Goal: Task Accomplishment & Management: Manage account settings

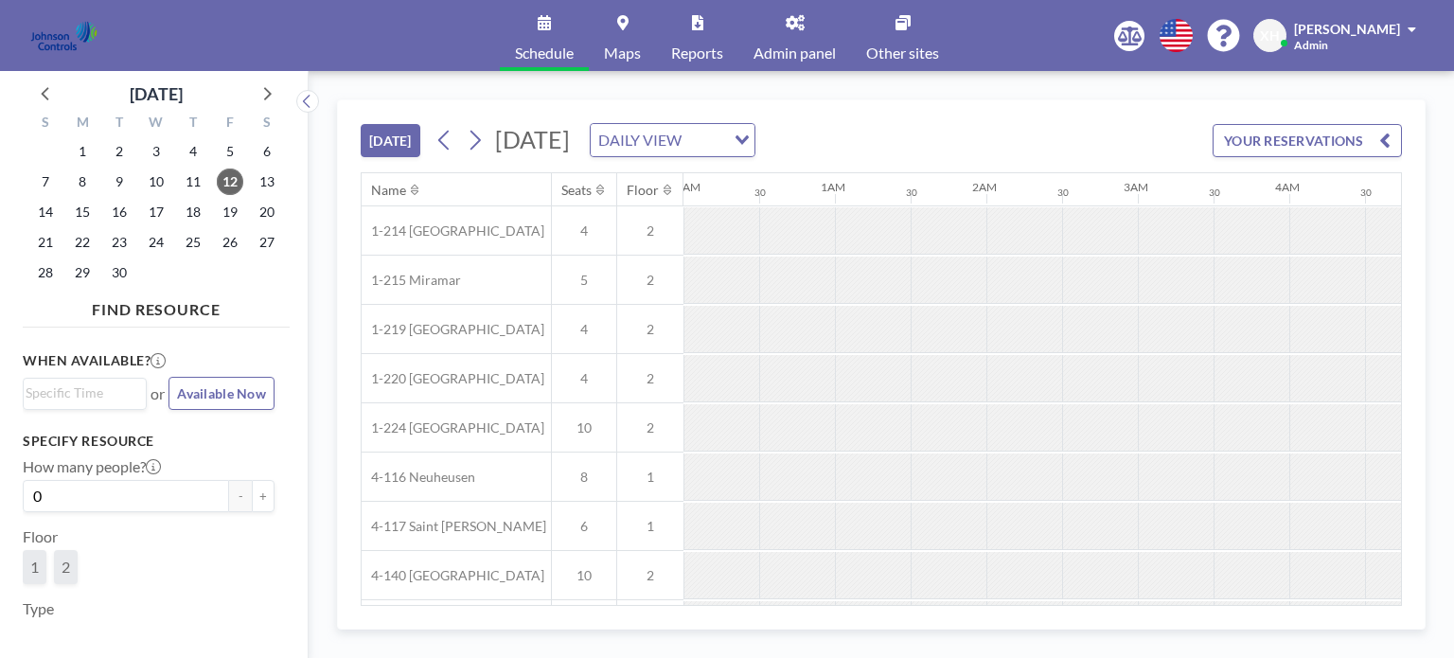
scroll to position [0, 909]
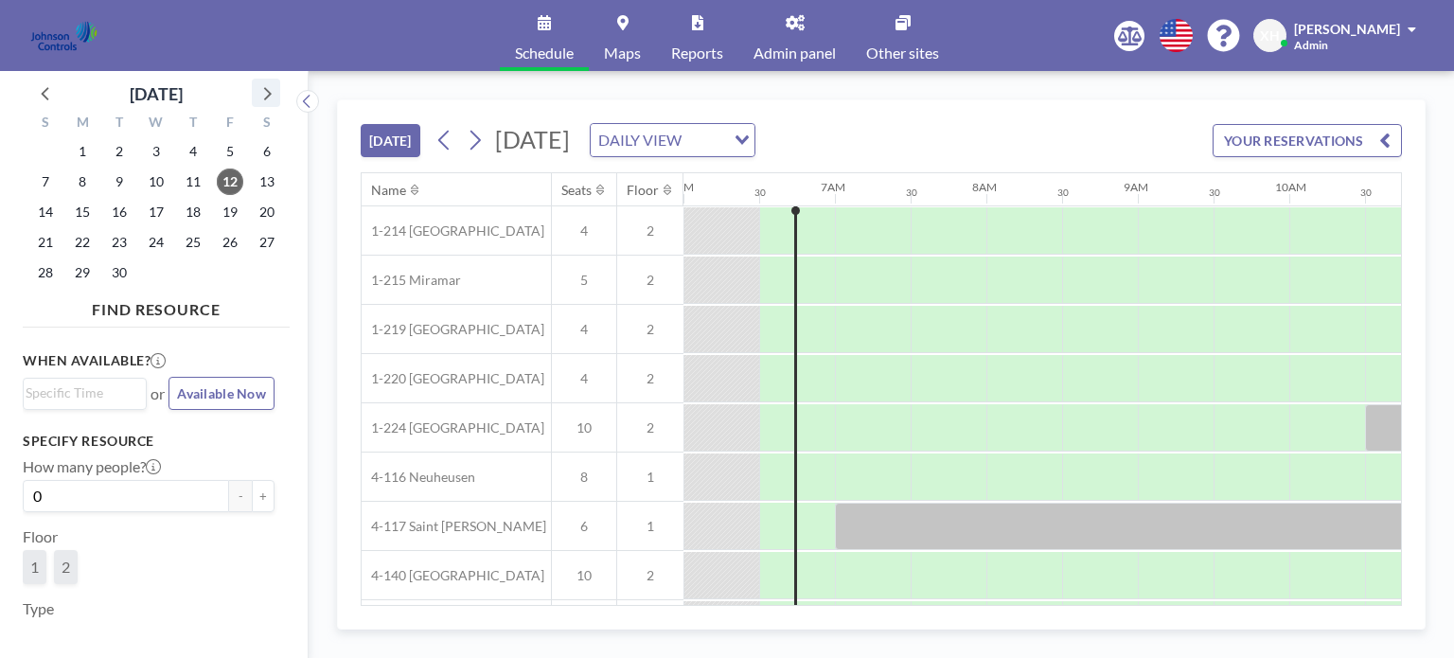
click at [267, 97] on icon at bounding box center [268, 93] width 8 height 13
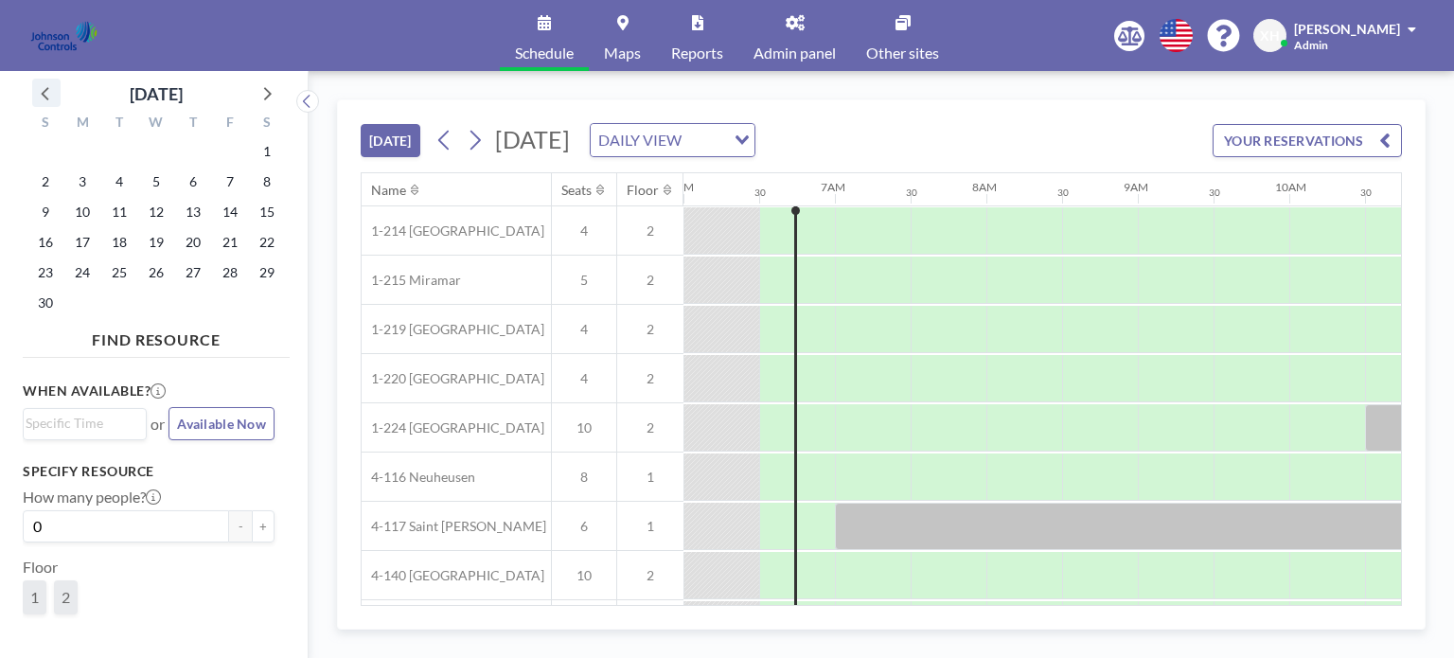
click at [50, 94] on icon at bounding box center [46, 92] width 25 height 25
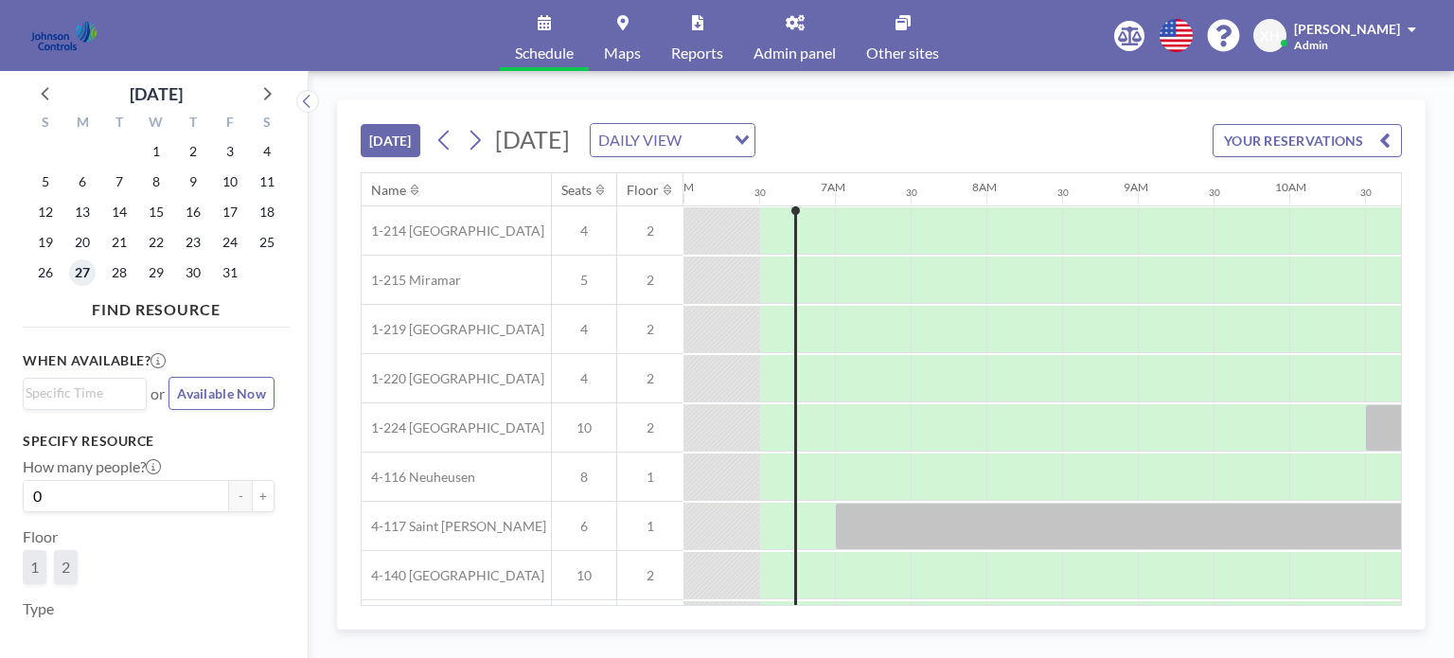
click at [81, 271] on span "27" at bounding box center [82, 272] width 27 height 27
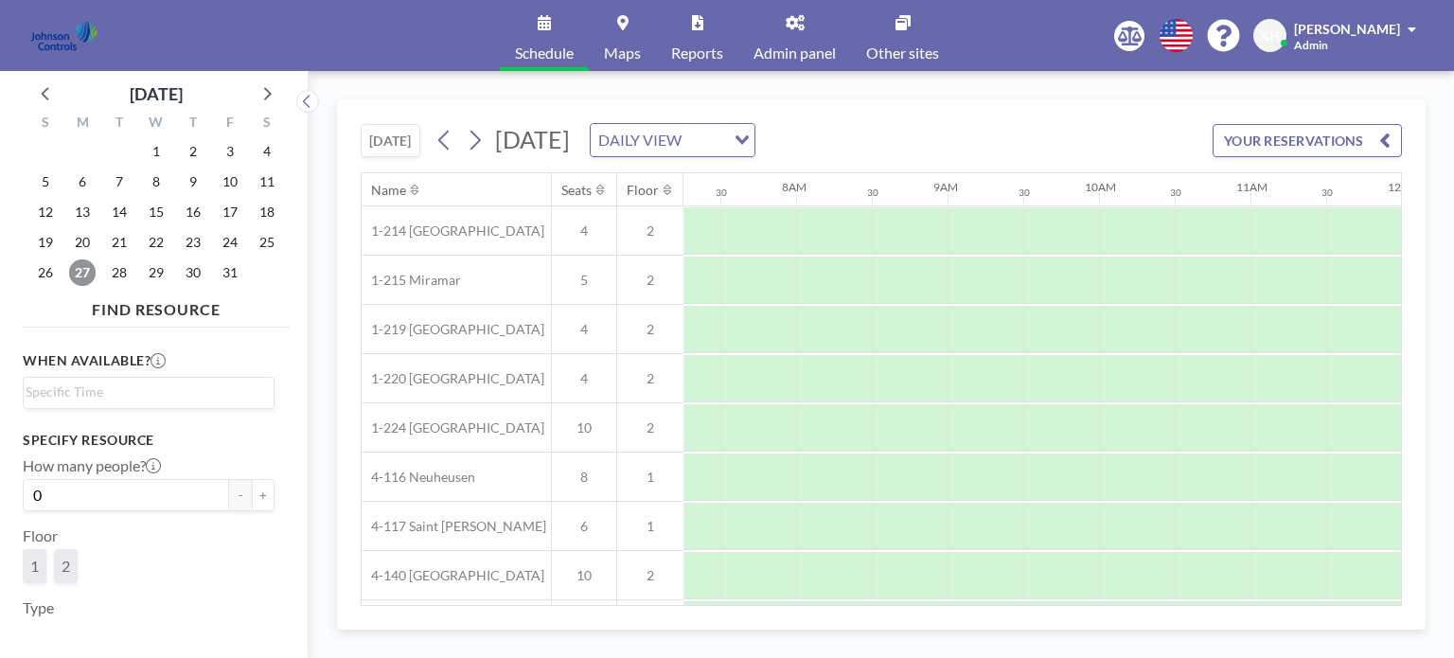
scroll to position [0, 1136]
click at [125, 273] on span "28" at bounding box center [119, 272] width 27 height 27
click at [148, 275] on span "29" at bounding box center [156, 272] width 27 height 27
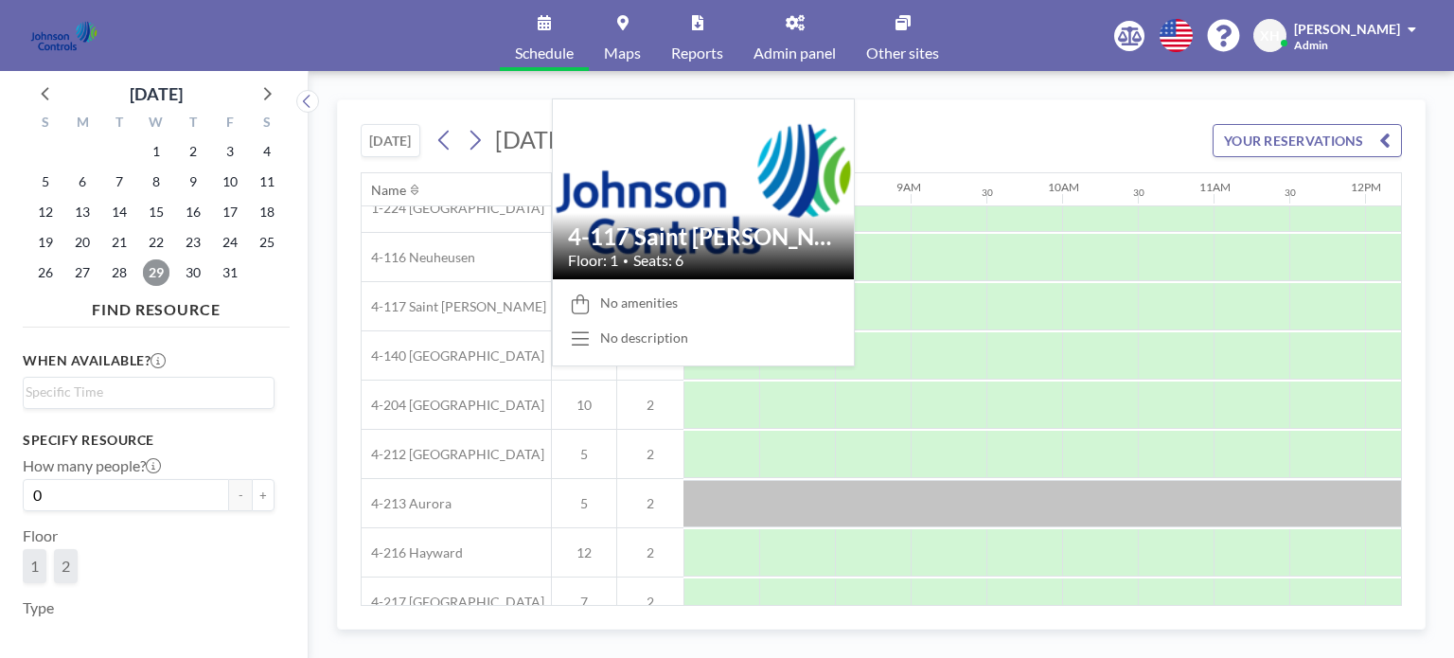
scroll to position [347, 1136]
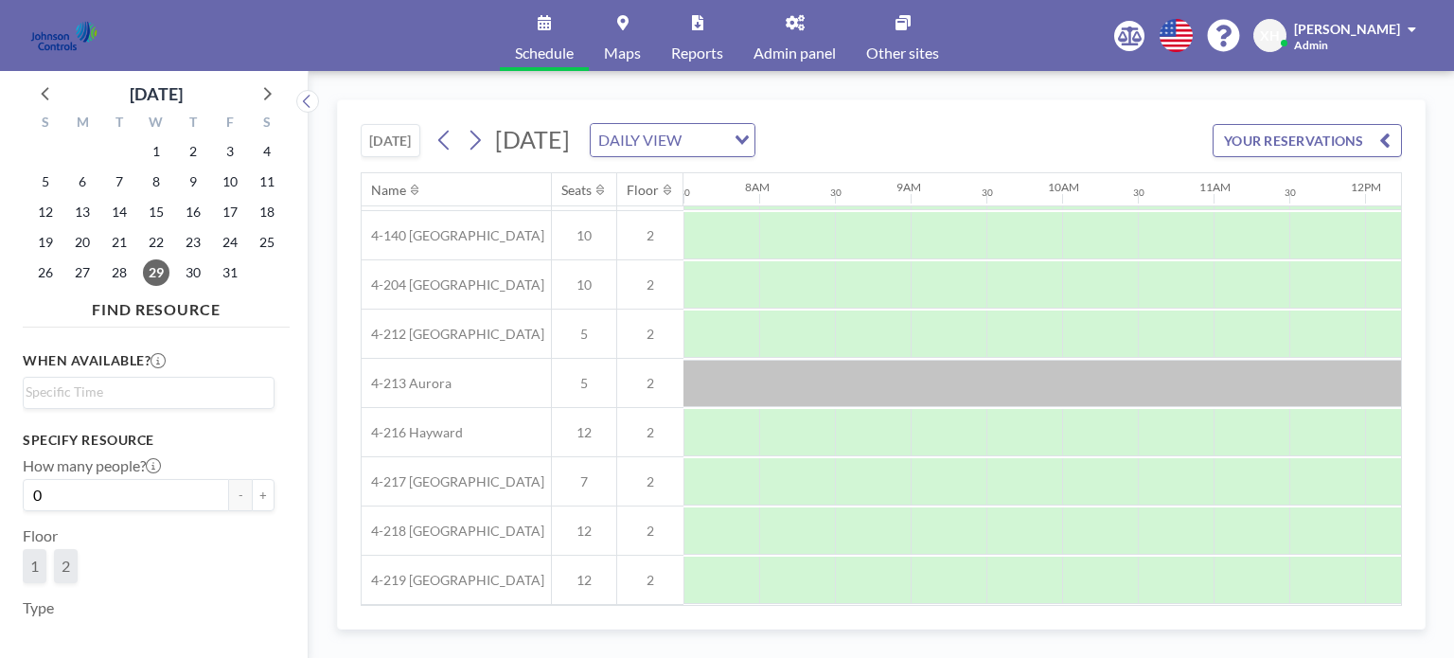
click at [795, 25] on icon at bounding box center [795, 22] width 19 height 15
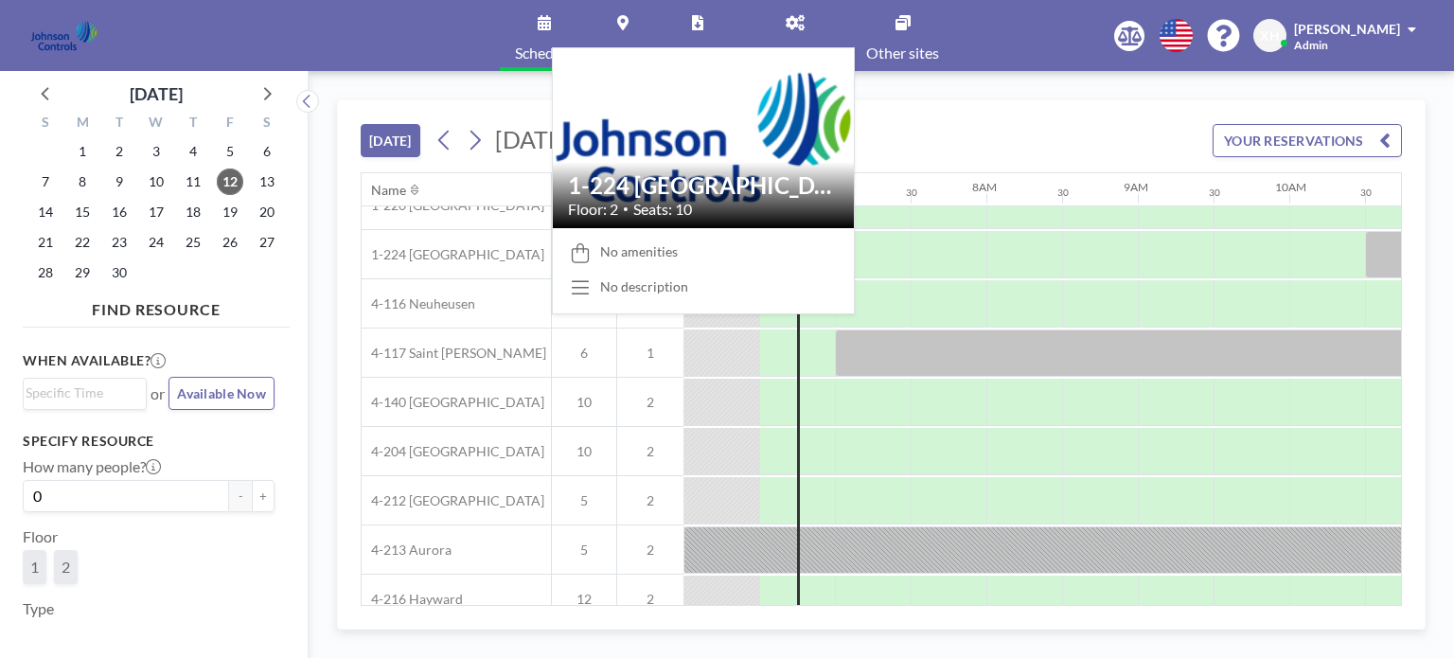
scroll to position [347, 909]
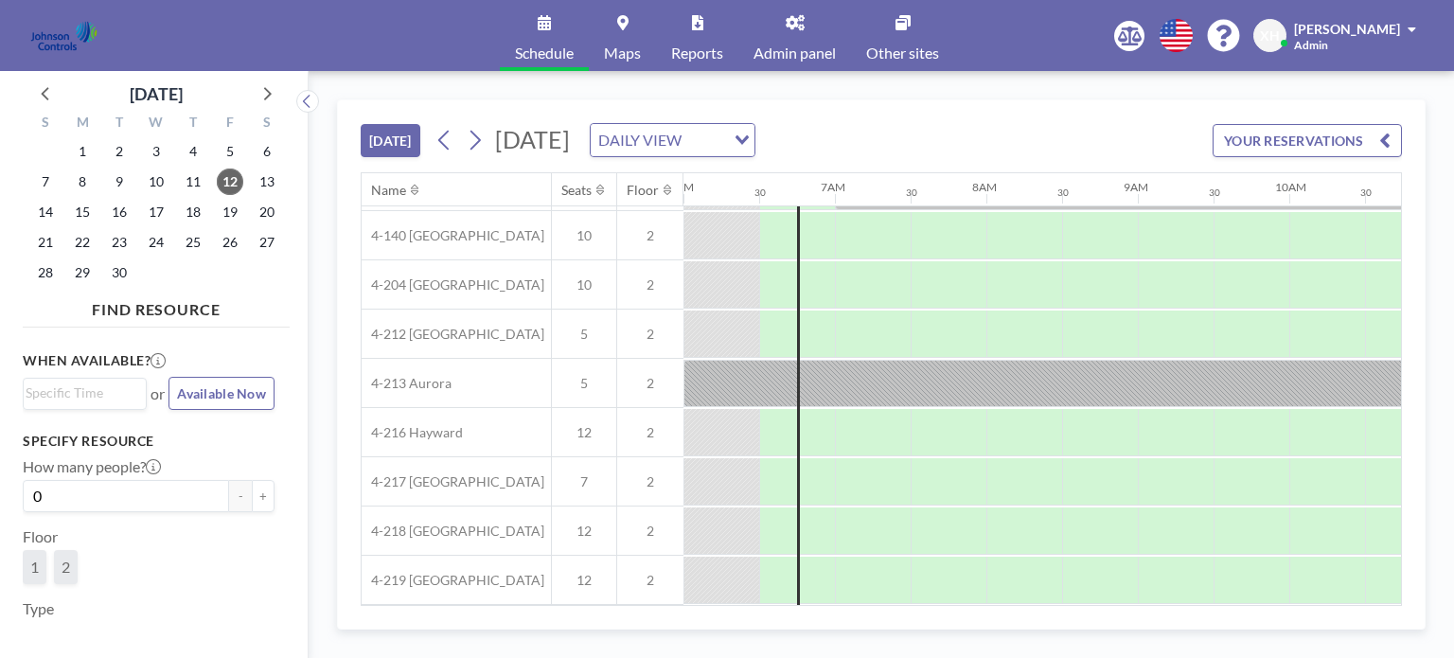
click at [436, 189] on div "Name" at bounding box center [456, 189] width 189 height 33
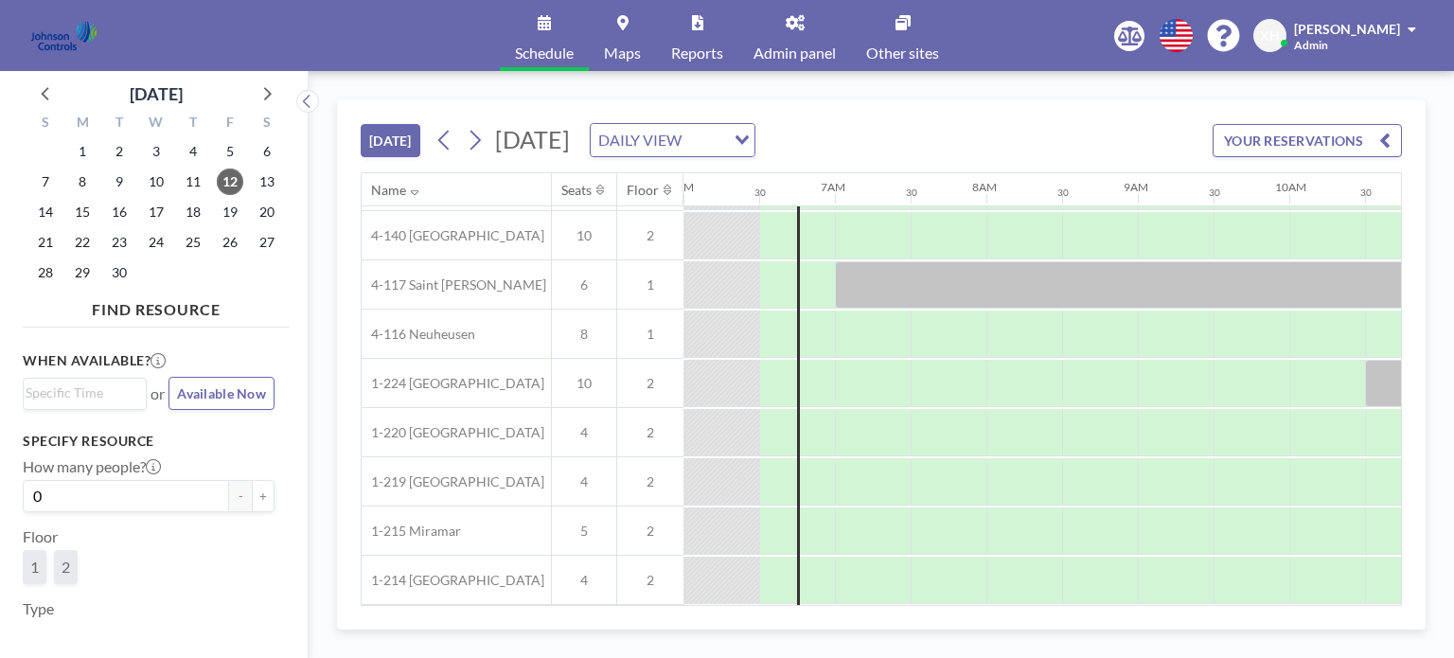
scroll to position [0, 909]
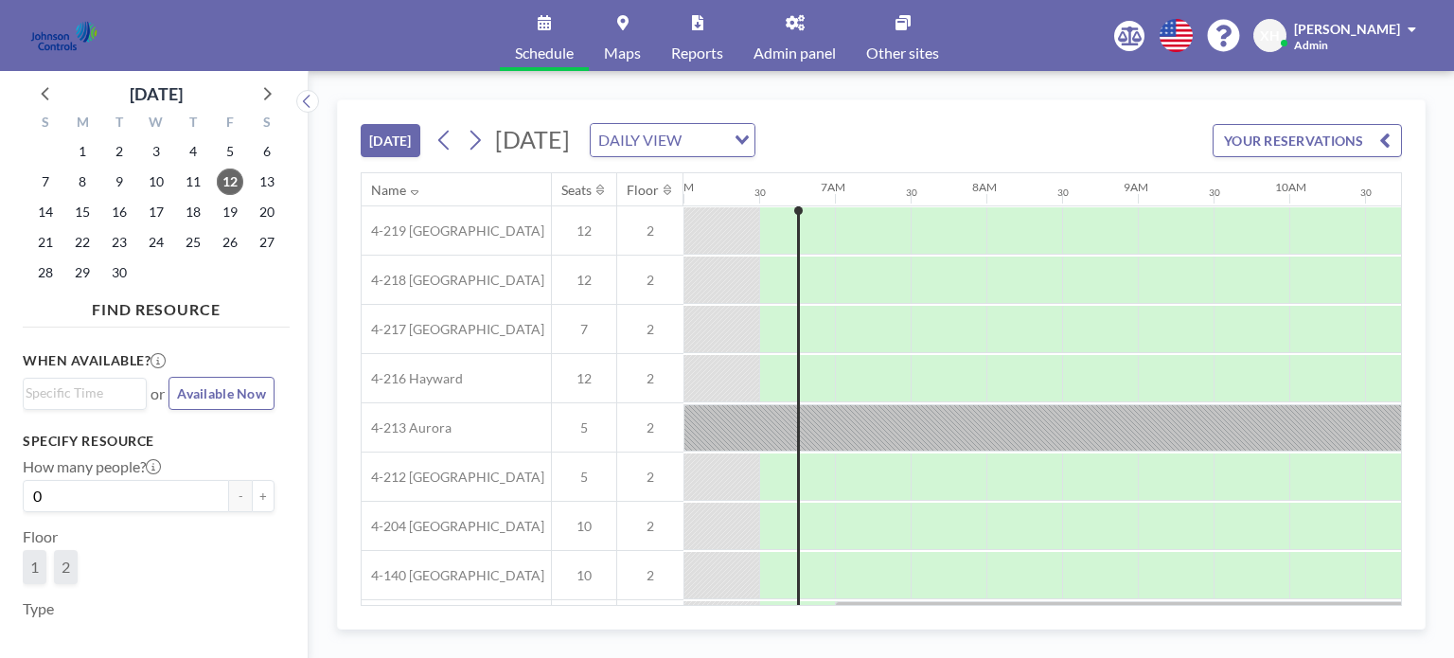
click at [1298, 135] on button "YOUR RESERVATIONS" at bounding box center [1307, 140] width 189 height 33
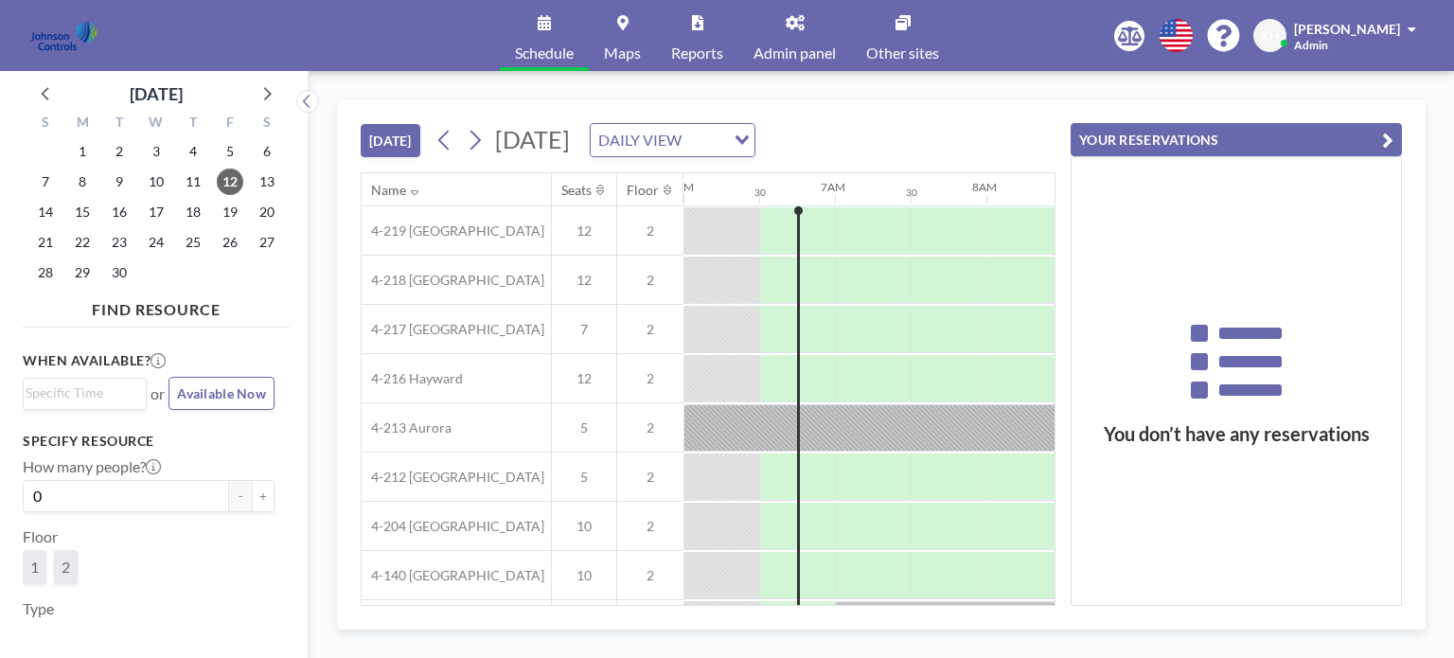
click at [1223, 149] on button "YOUR RESERVATIONS" at bounding box center [1236, 139] width 331 height 33
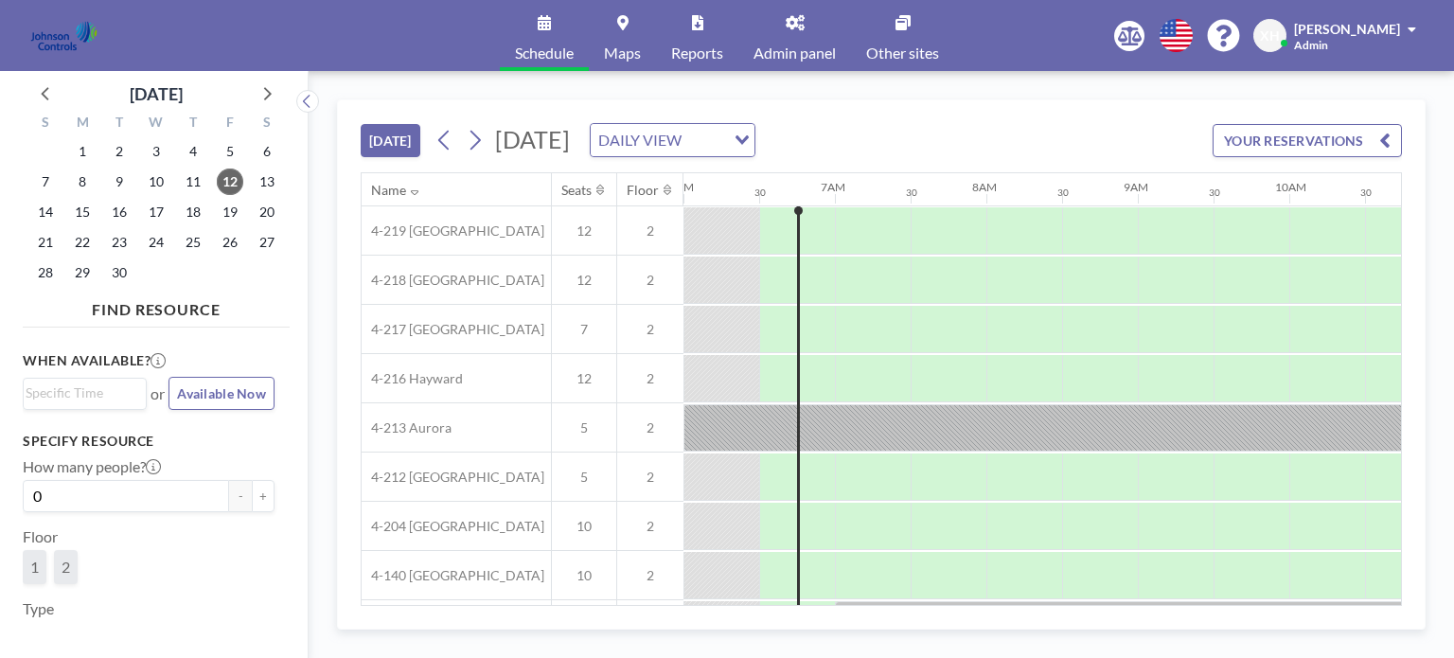
click at [898, 34] on link "Other sites" at bounding box center [902, 35] width 103 height 71
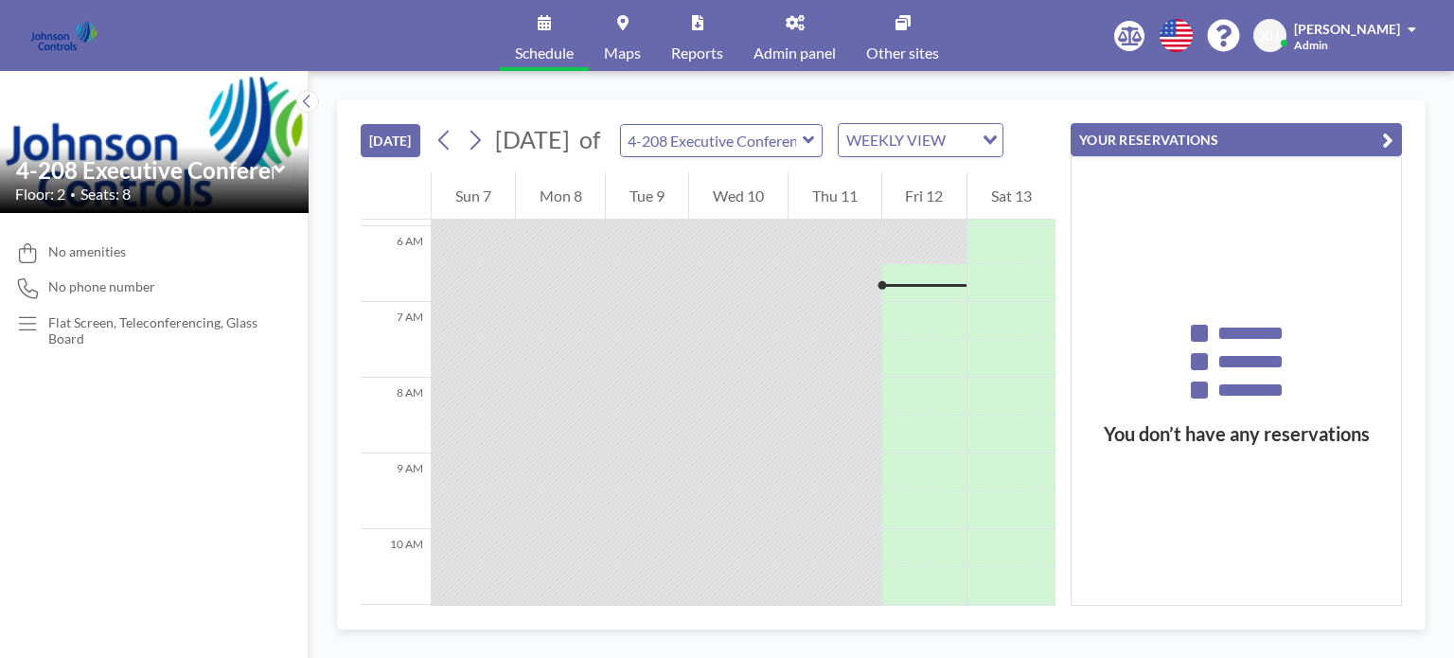
scroll to position [454, 0]
click at [540, 41] on link "Schedule" at bounding box center [544, 35] width 89 height 71
click at [697, 40] on link "Reports" at bounding box center [697, 35] width 82 height 71
click at [803, 154] on input "text" at bounding box center [712, 140] width 182 height 31
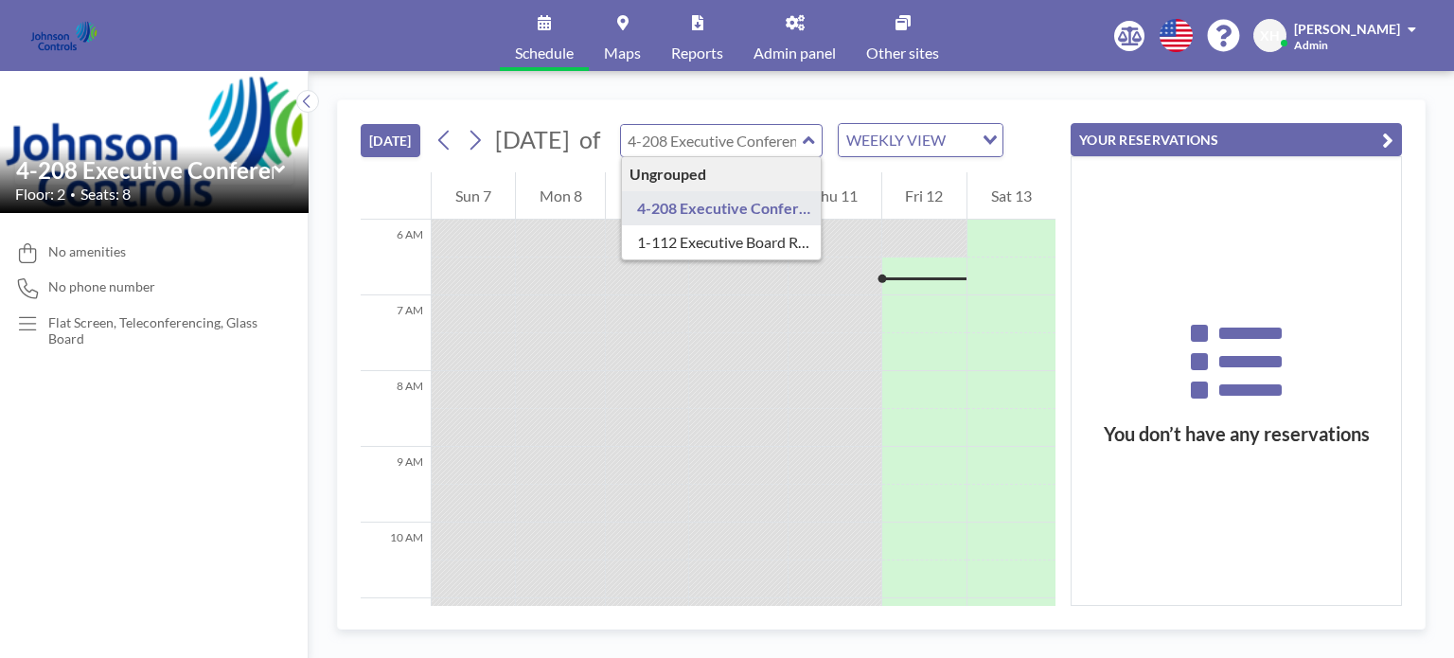
click at [803, 154] on input "text" at bounding box center [712, 140] width 182 height 31
type input "4-208 Executive Conference Room"
click at [895, 27] on link "Other sites" at bounding box center [902, 35] width 103 height 71
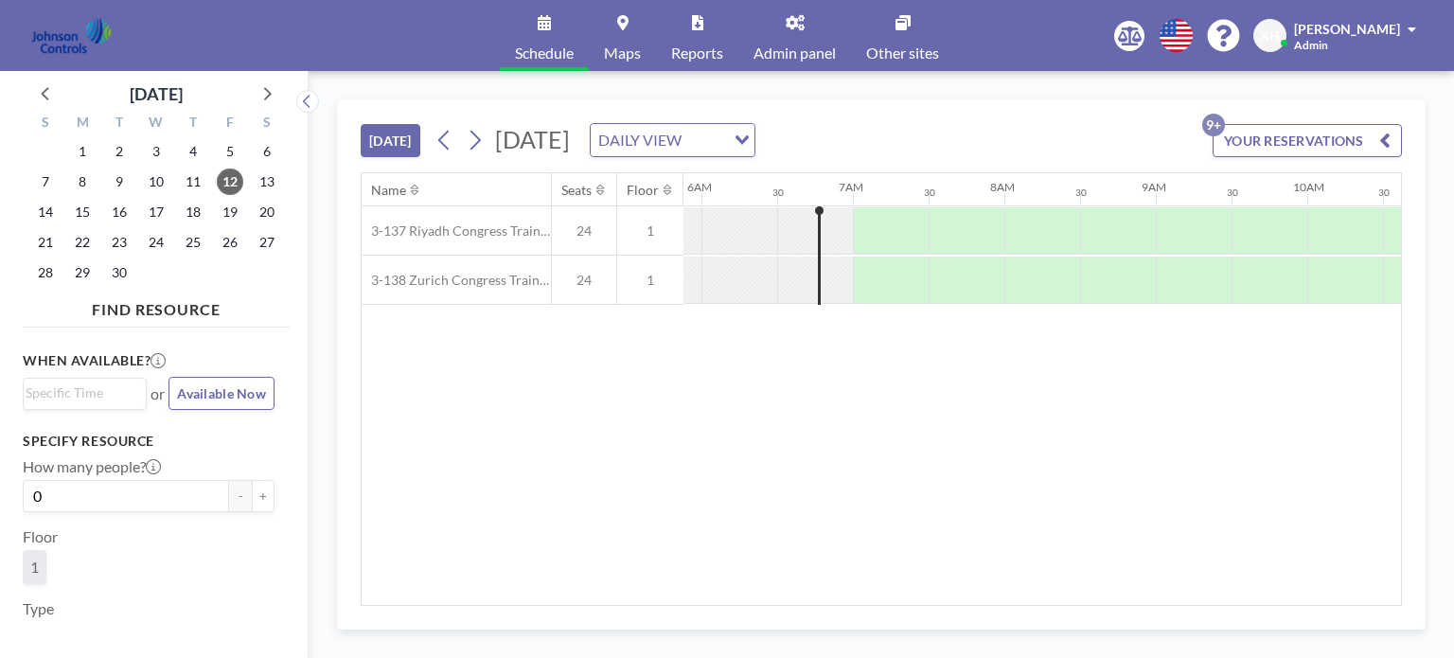
scroll to position [0, 909]
click at [264, 100] on icon at bounding box center [266, 92] width 25 height 25
click at [80, 271] on span "27" at bounding box center [82, 272] width 27 height 27
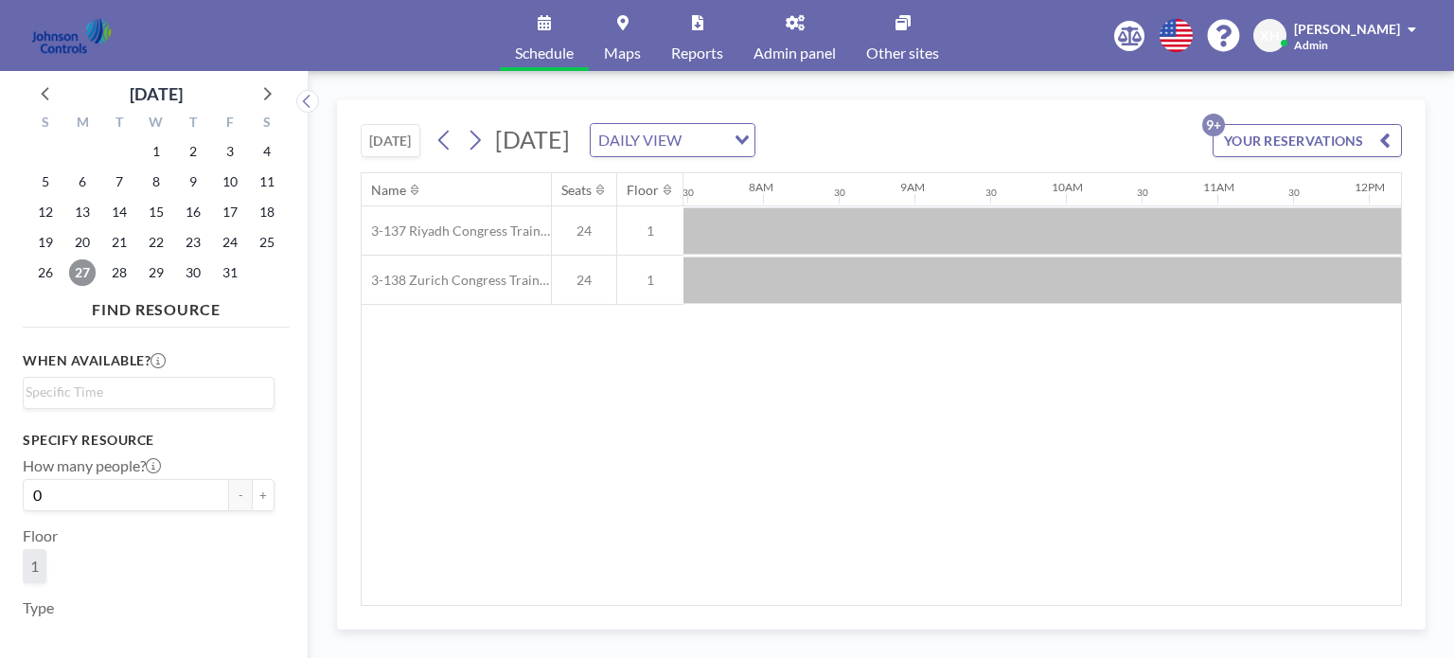
scroll to position [0, 1136]
click at [117, 273] on span "28" at bounding box center [119, 272] width 27 height 27
click at [153, 278] on span "29" at bounding box center [156, 272] width 27 height 27
click at [1253, 140] on button "YOUR RESERVATIONS 9+" at bounding box center [1307, 140] width 189 height 33
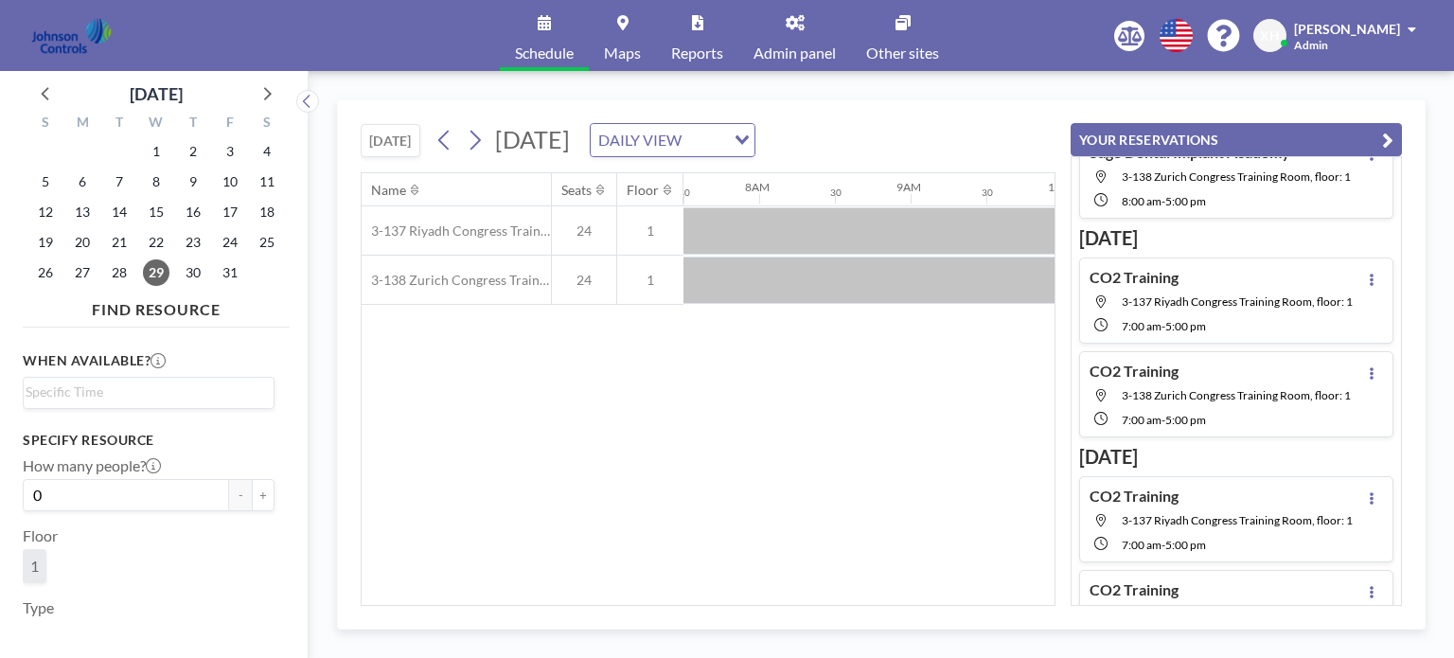
scroll to position [0, 0]
